Goal: Transaction & Acquisition: Purchase product/service

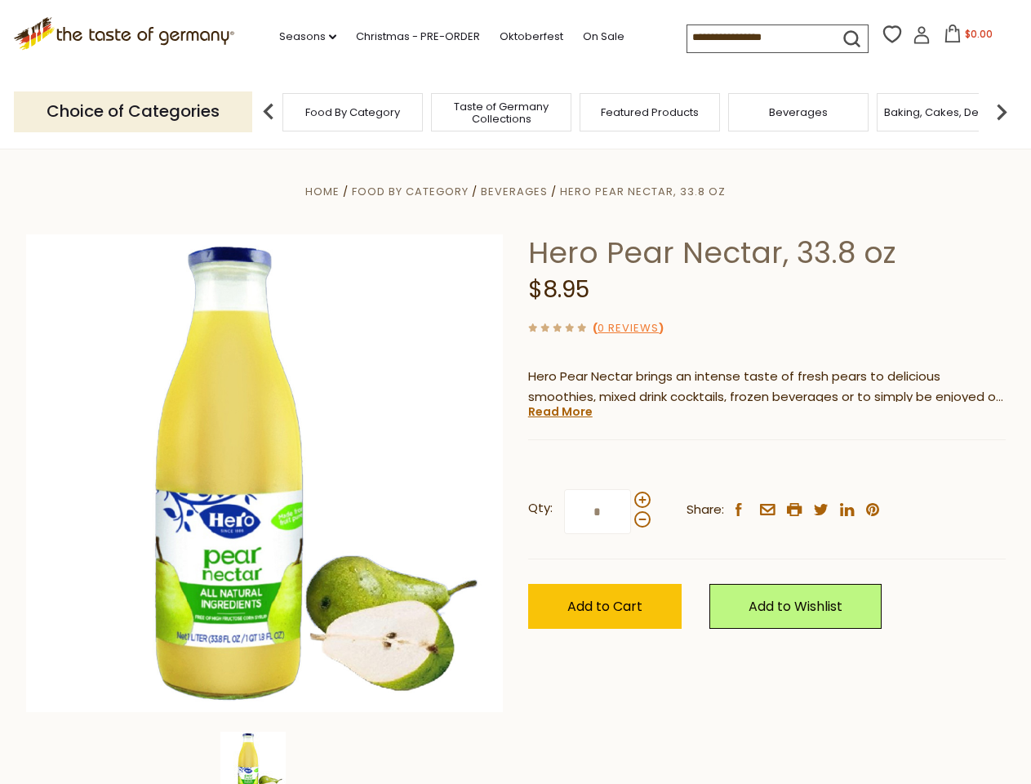
click at [515, 392] on div "Home Food By Category [GEOGRAPHIC_DATA] Hero Pear Nectar, 33.8 oz Hero Pear Nec…" at bounding box center [516, 495] width 1004 height 629
click at [301, 37] on link "Seasons dropdown_arrow" at bounding box center [307, 37] width 57 height 18
click at [758, 38] on input at bounding box center [757, 36] width 138 height 23
click at [965, 38] on span "$0.00" at bounding box center [979, 34] width 28 height 14
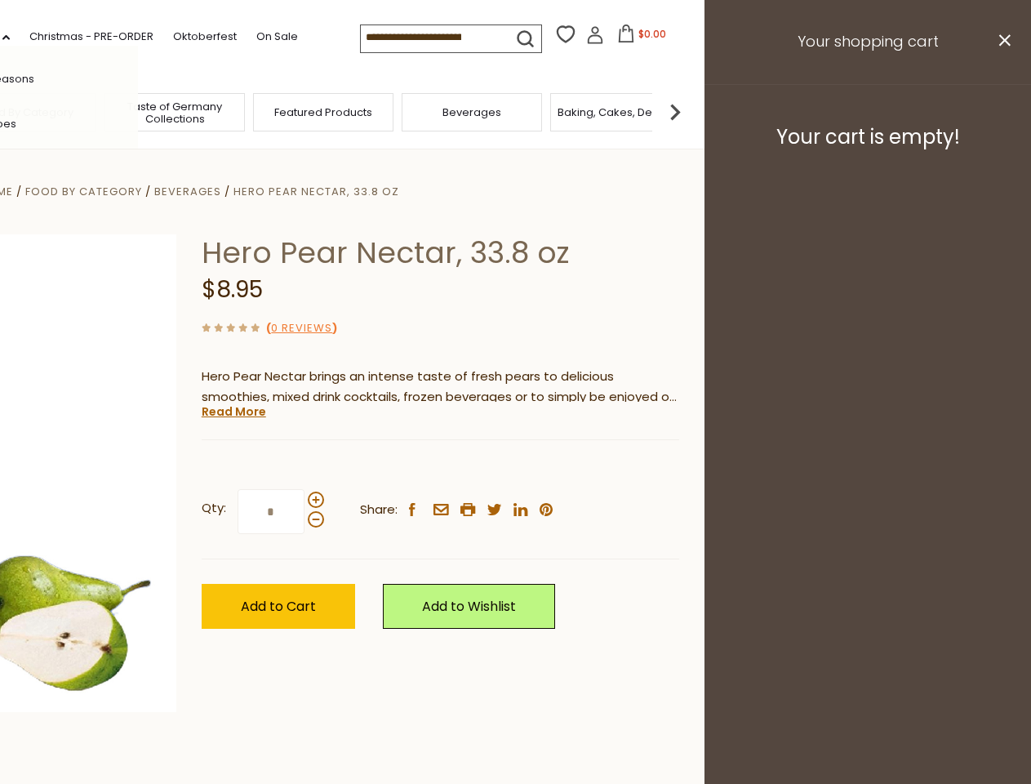
click at [138, 111] on div "All Seasons Recipes Game Day [DATE] [DATE] [DATE][PERSON_NAME] [DATE] Springfes…" at bounding box center [45, 392] width 185 height 692
click at [1002, 111] on footer "Your cart is empty!" at bounding box center [868, 136] width 327 height 105
click at [515, 466] on div "Qty: * Share: facebook email printer twitter linkedin pinterest" at bounding box center [441, 512] width 478 height 95
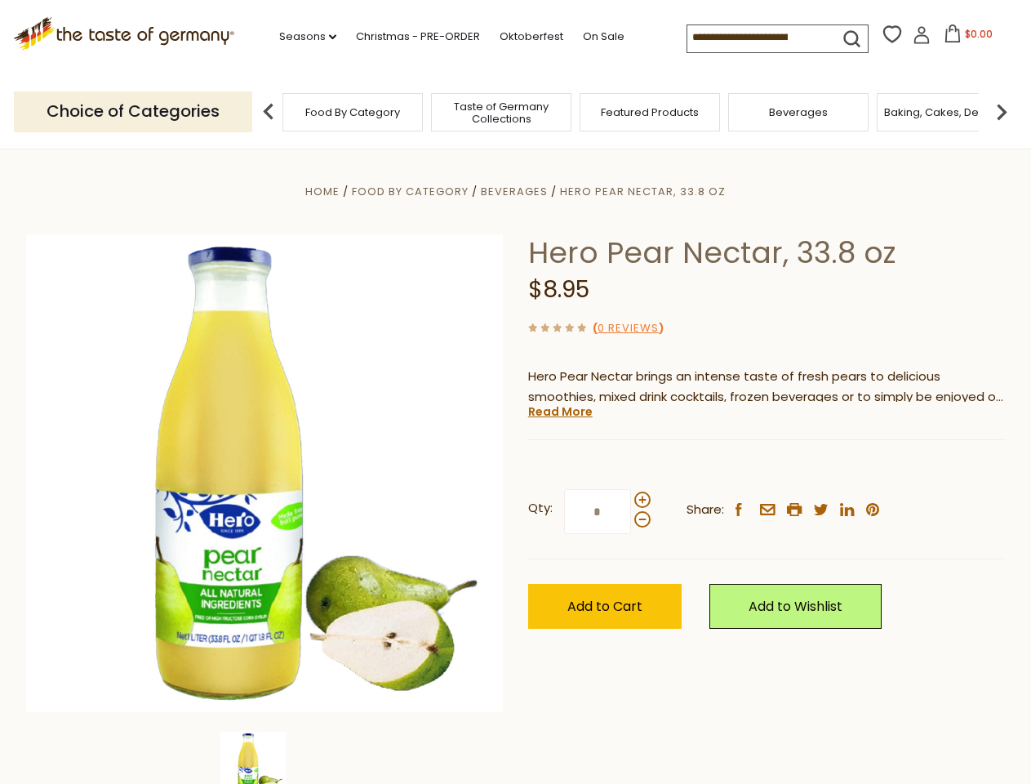
click at [265, 758] on div "Home Food By Category [GEOGRAPHIC_DATA] Hero Pear Nectar, 33.8 oz Hero Pear Nec…" at bounding box center [516, 495] width 1004 height 629
click at [265, 758] on img at bounding box center [252, 764] width 65 height 65
click at [559, 412] on link "Read More" at bounding box center [560, 411] width 65 height 16
